Goal: Check status: Check status

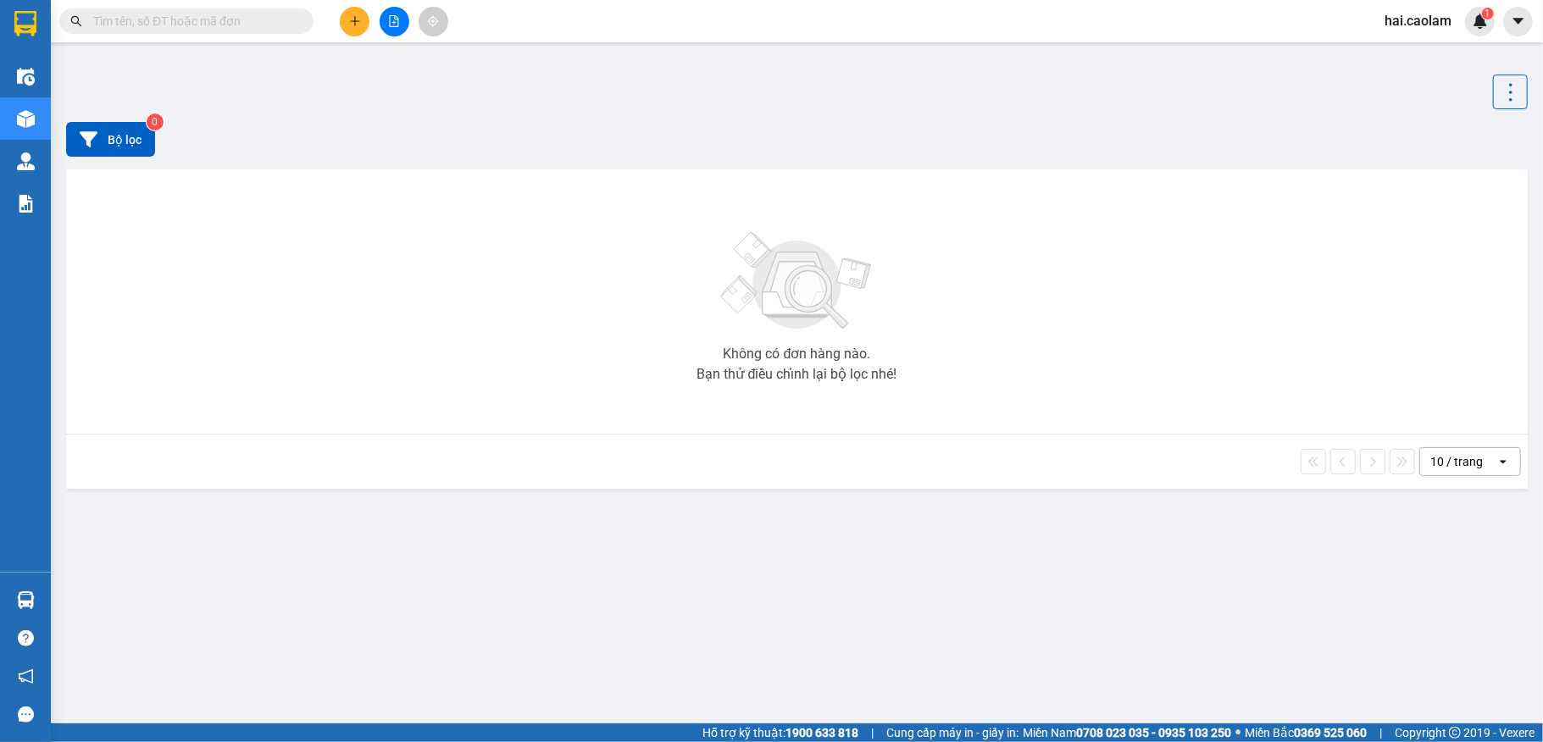
click at [185, 25] on input "text" at bounding box center [193, 21] width 200 height 19
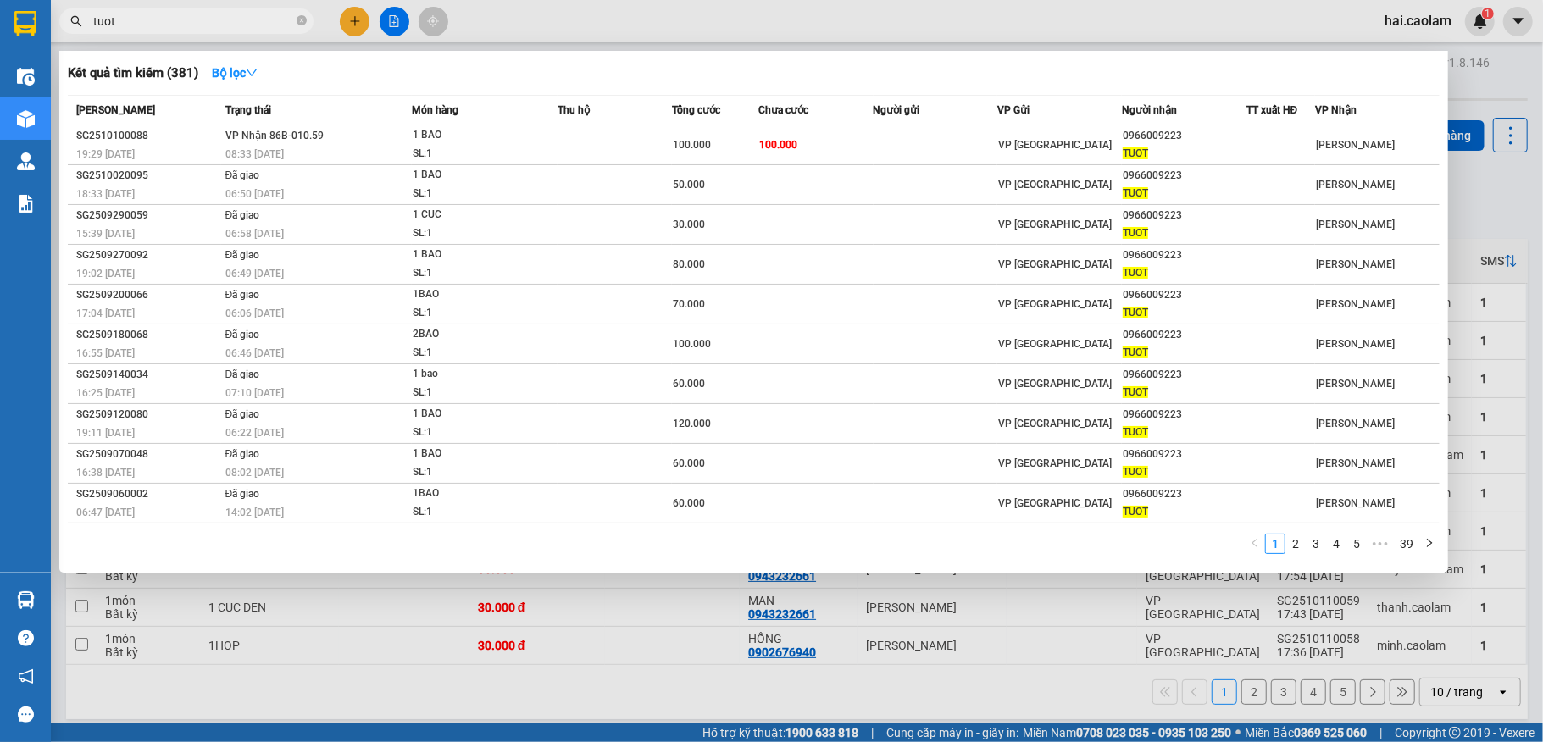
click at [207, 20] on input "tuot" at bounding box center [193, 21] width 200 height 19
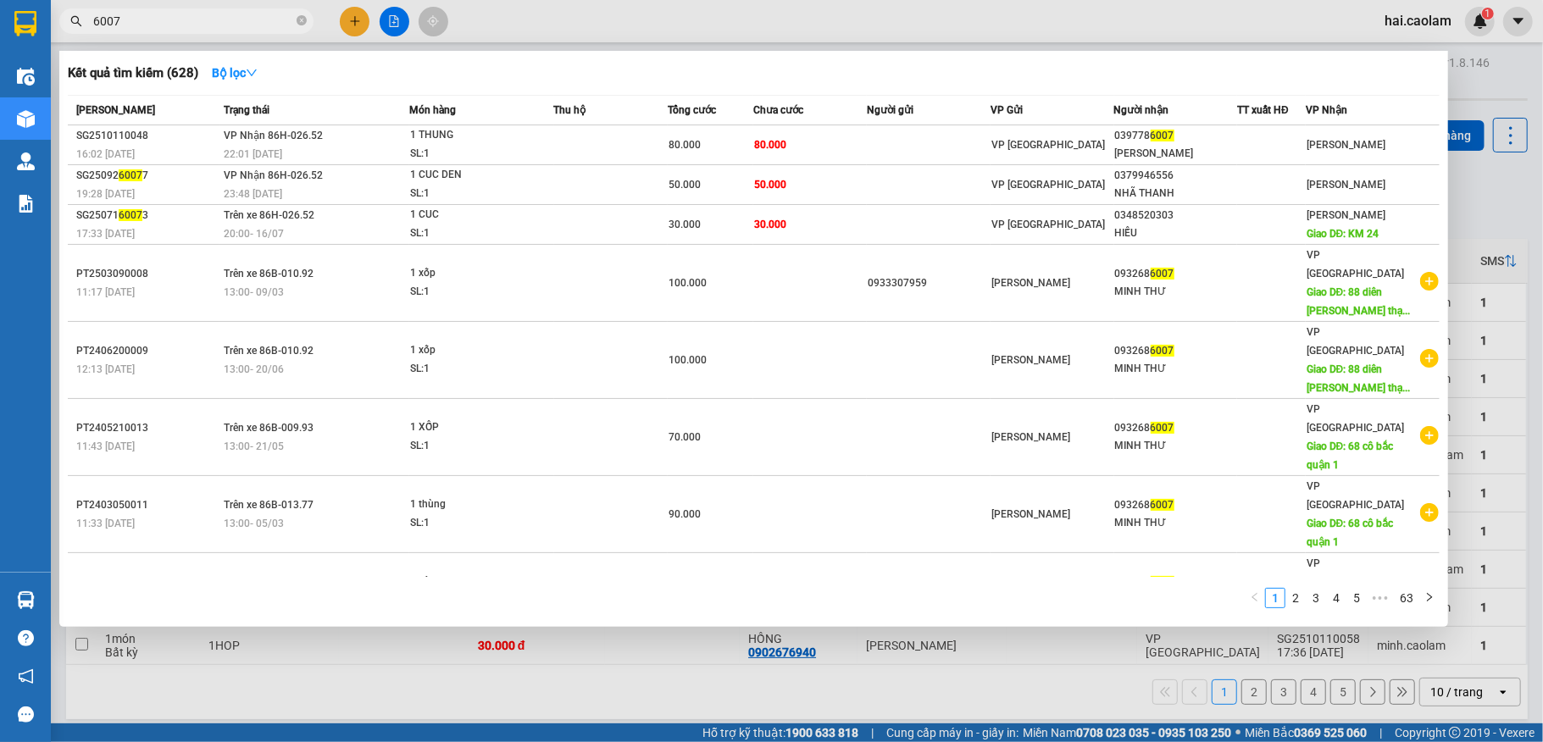
click at [198, 14] on input "6007" at bounding box center [193, 21] width 200 height 19
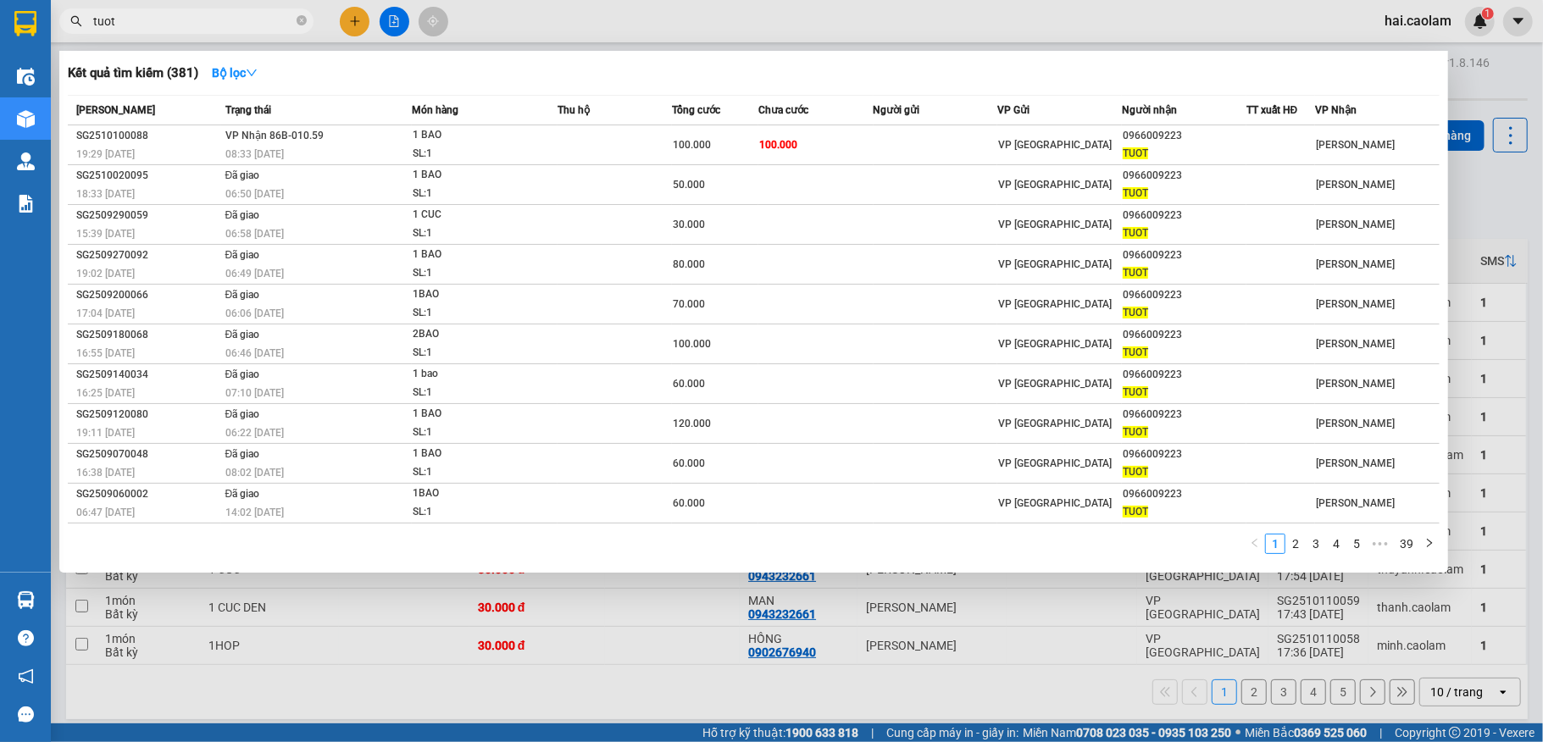
click at [115, 25] on input "tuot" at bounding box center [193, 21] width 200 height 19
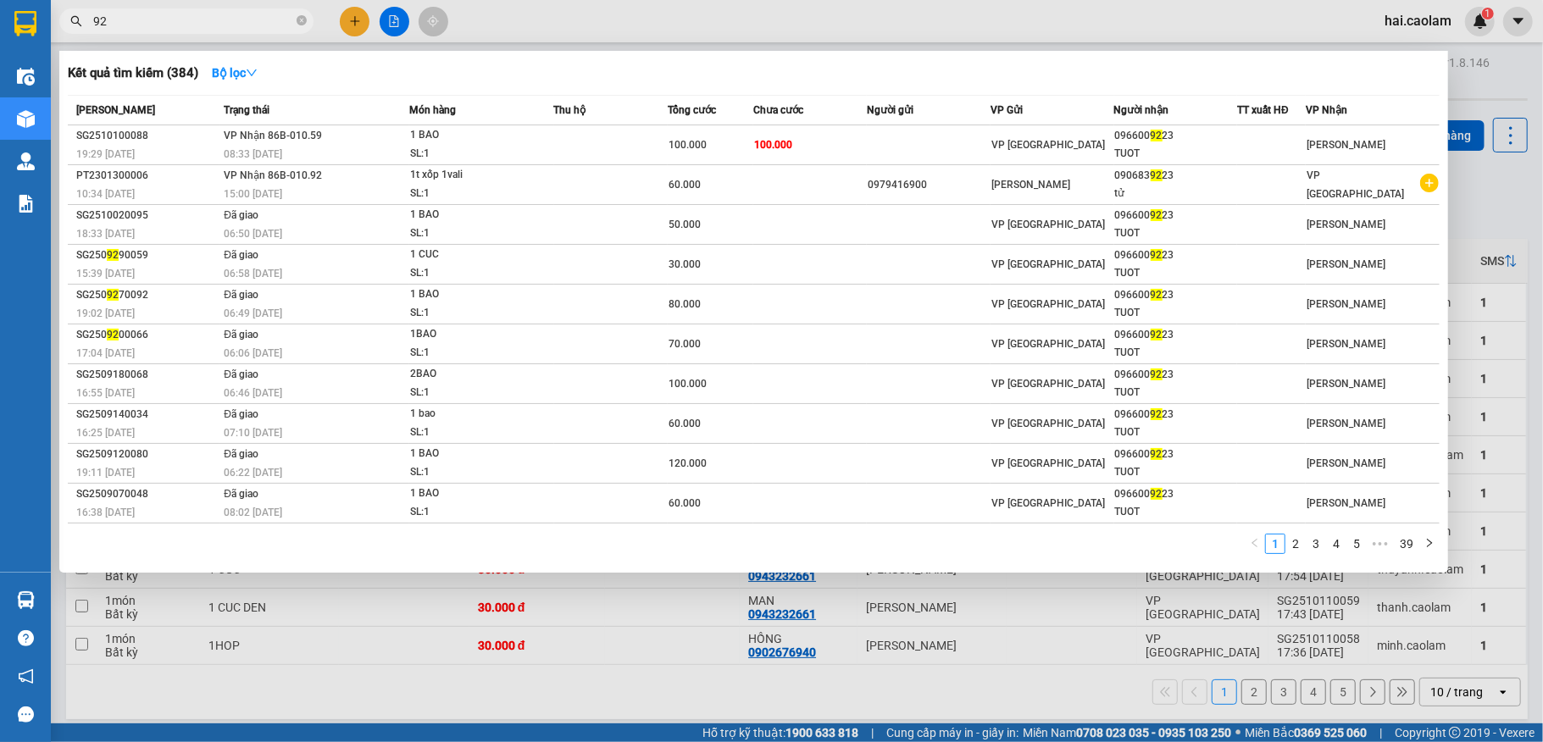
type input "9"
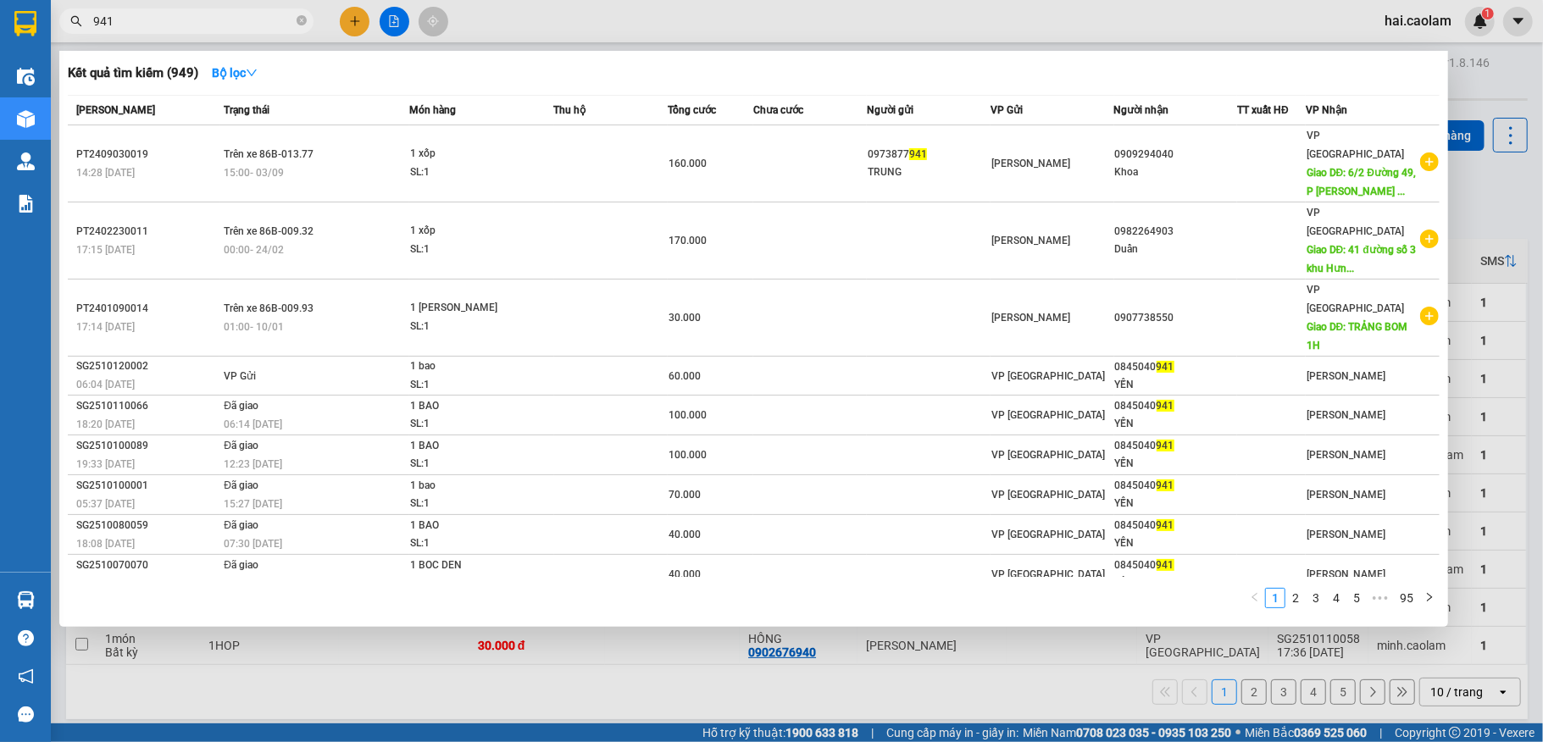
click at [480, 595] on div "1 2 3 4 5 ••• 95" at bounding box center [754, 602] width 1372 height 31
click at [200, 15] on input "941" at bounding box center [193, 21] width 200 height 19
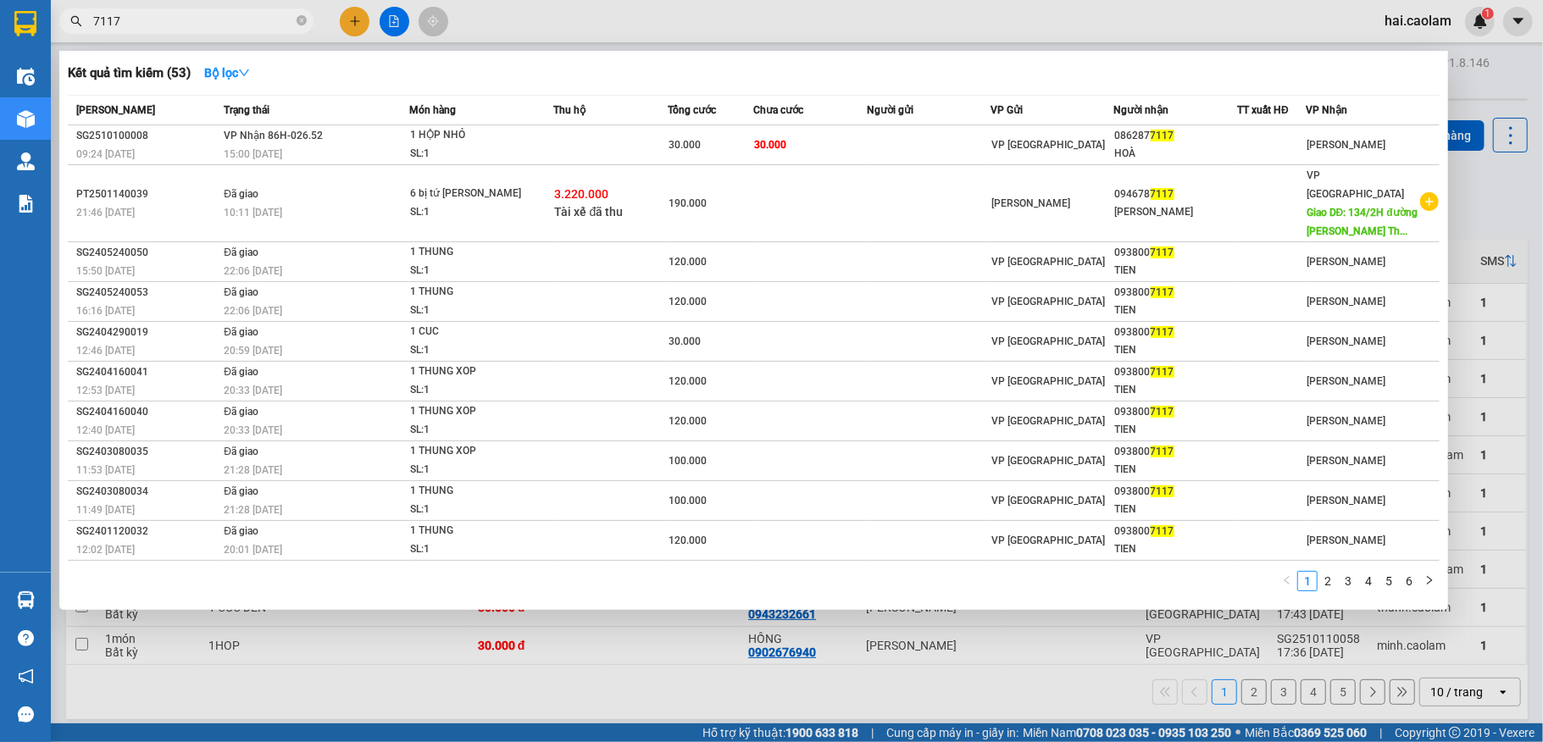
type input "7117"
